Goal: Navigation & Orientation: Find specific page/section

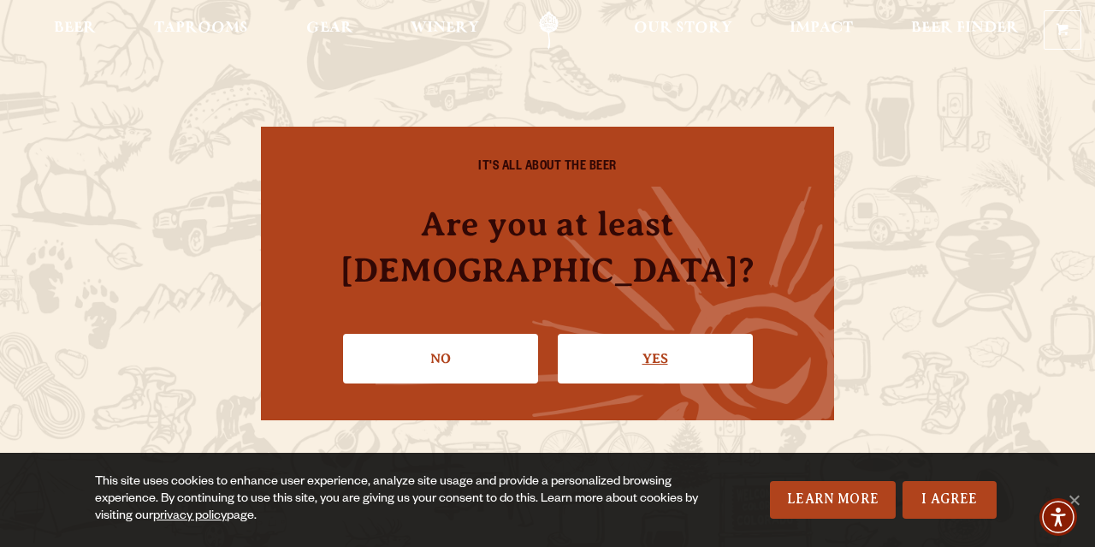
click at [644, 338] on link "Yes" at bounding box center [655, 359] width 195 height 50
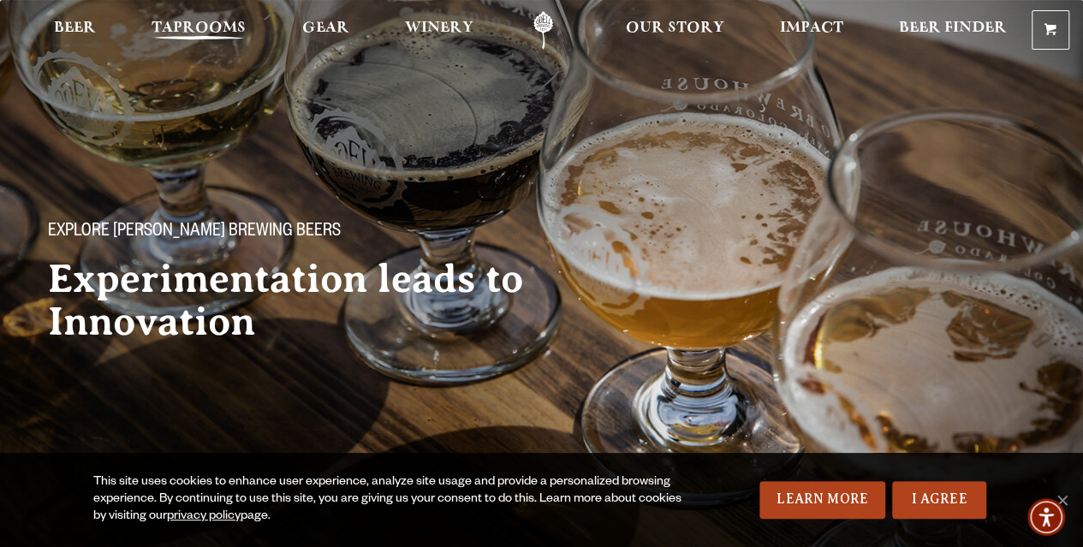
click at [212, 33] on span "Taprooms" at bounding box center [198, 28] width 94 height 14
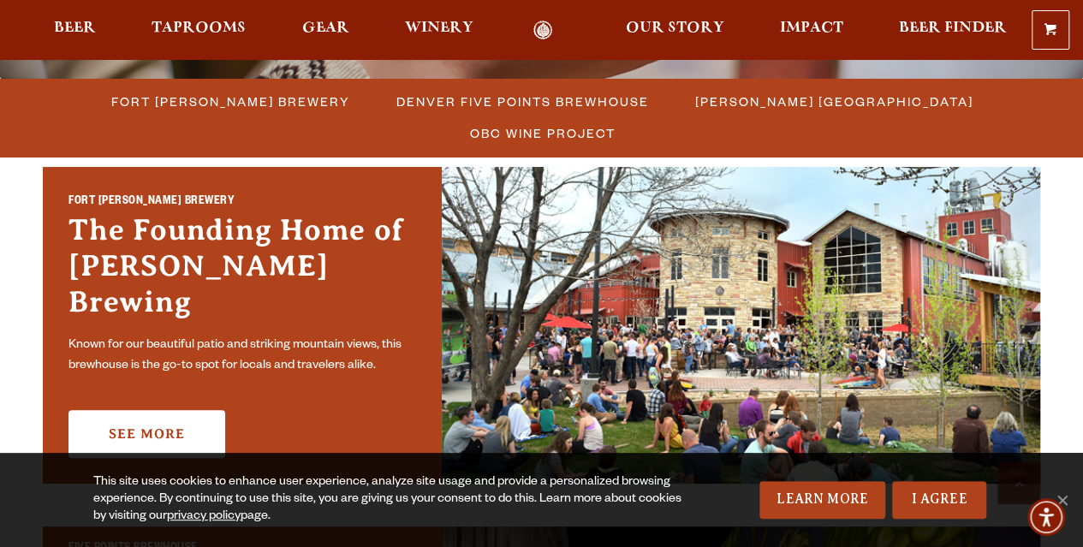
scroll to position [513, 0]
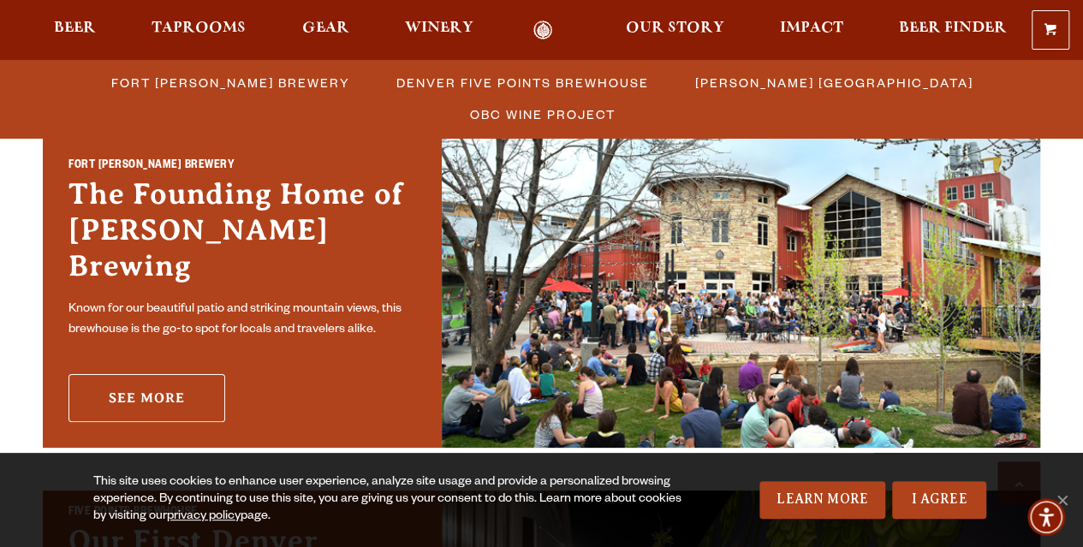
click at [189, 386] on link "See More" at bounding box center [146, 398] width 157 height 48
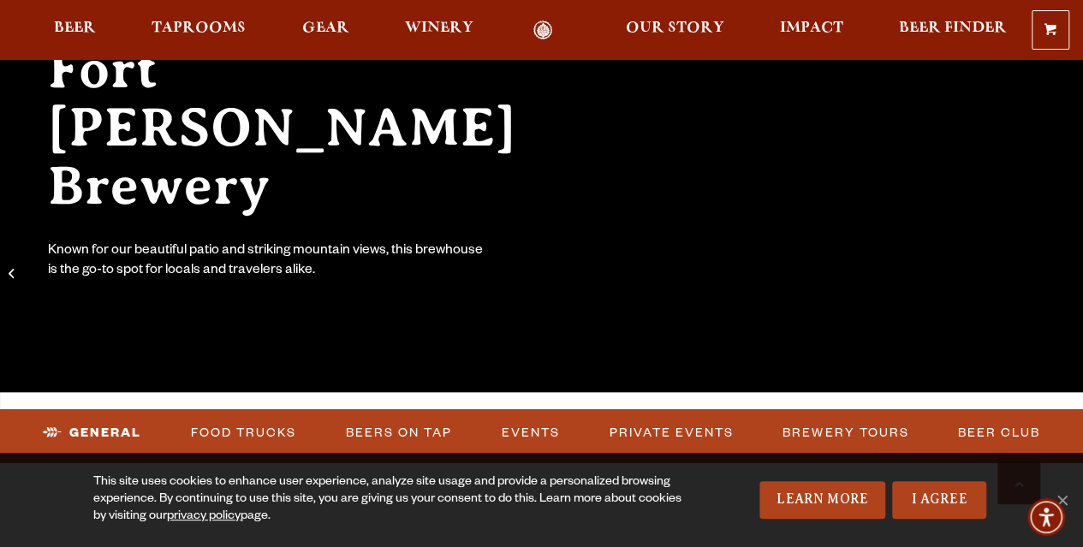
scroll to position [428, 0]
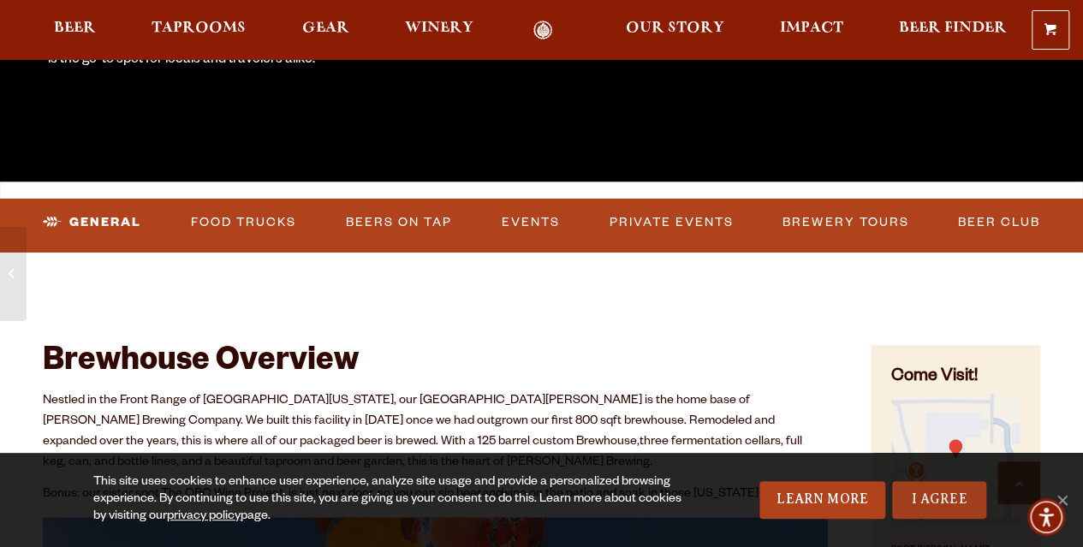
click at [956, 492] on link "I Agree" at bounding box center [939, 500] width 94 height 38
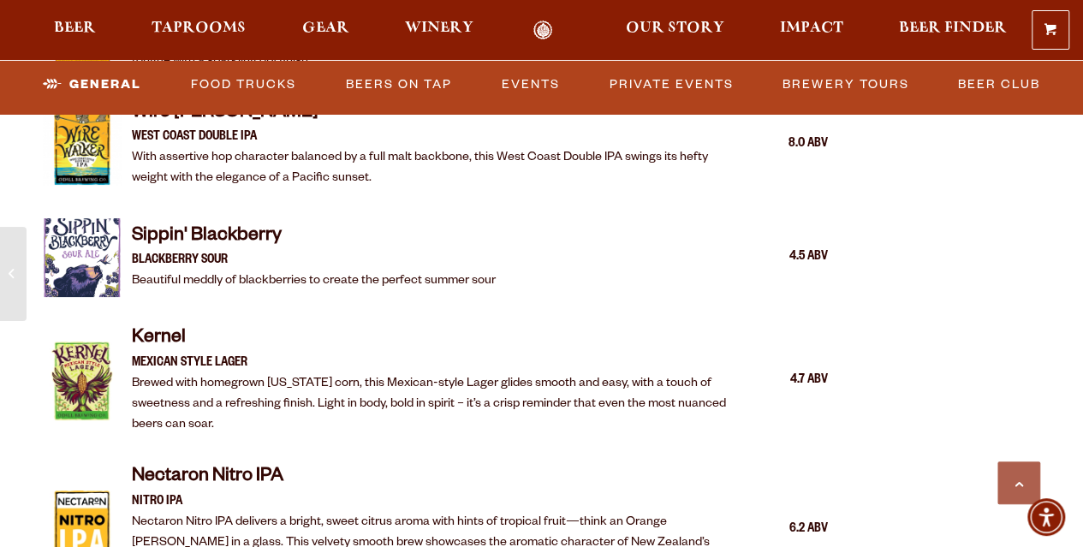
scroll to position [2824, 0]
